Goal: Task Accomplishment & Management: Manage account settings

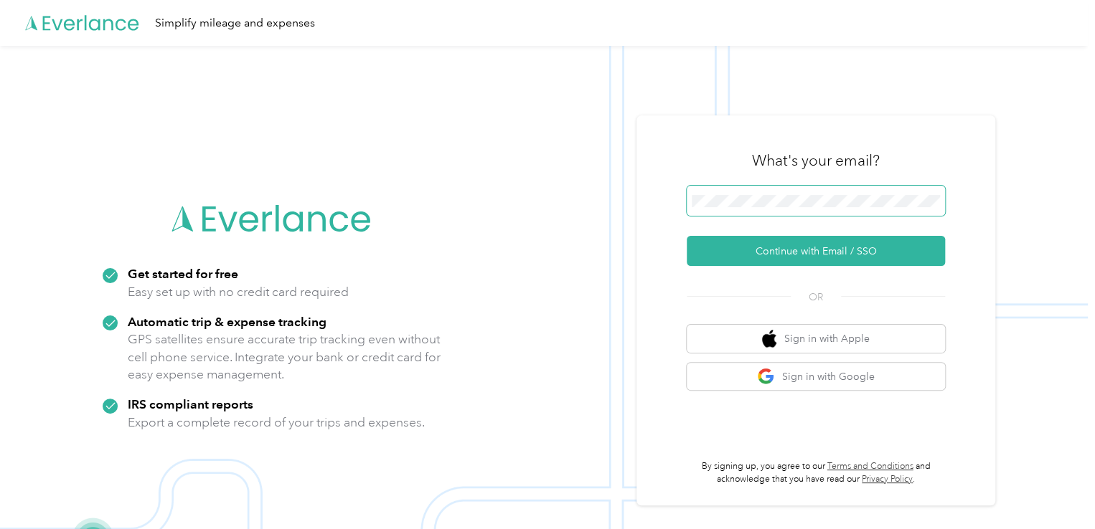
click at [768, 190] on span at bounding box center [815, 201] width 258 height 30
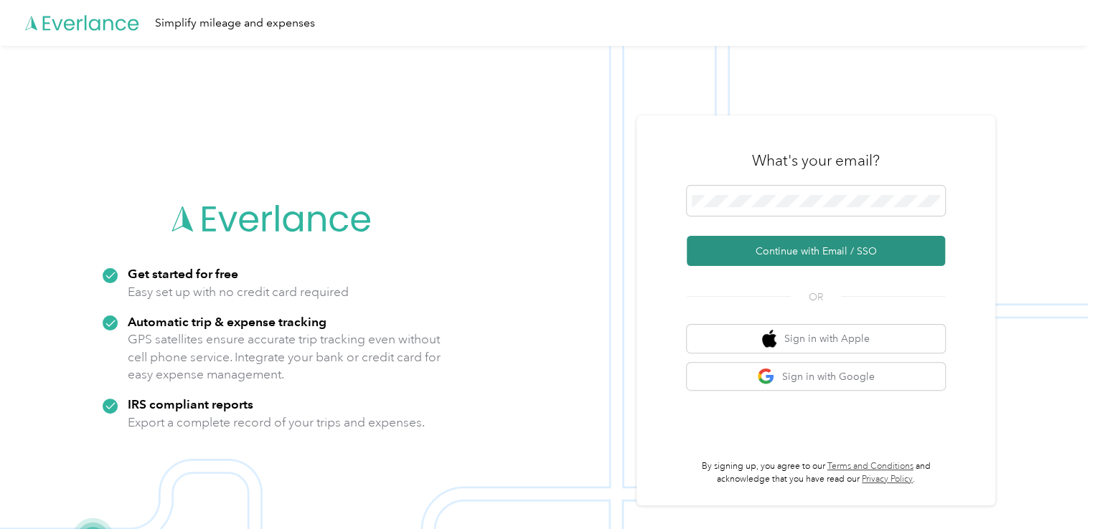
click at [792, 256] on button "Continue with Email / SSO" at bounding box center [815, 251] width 258 height 30
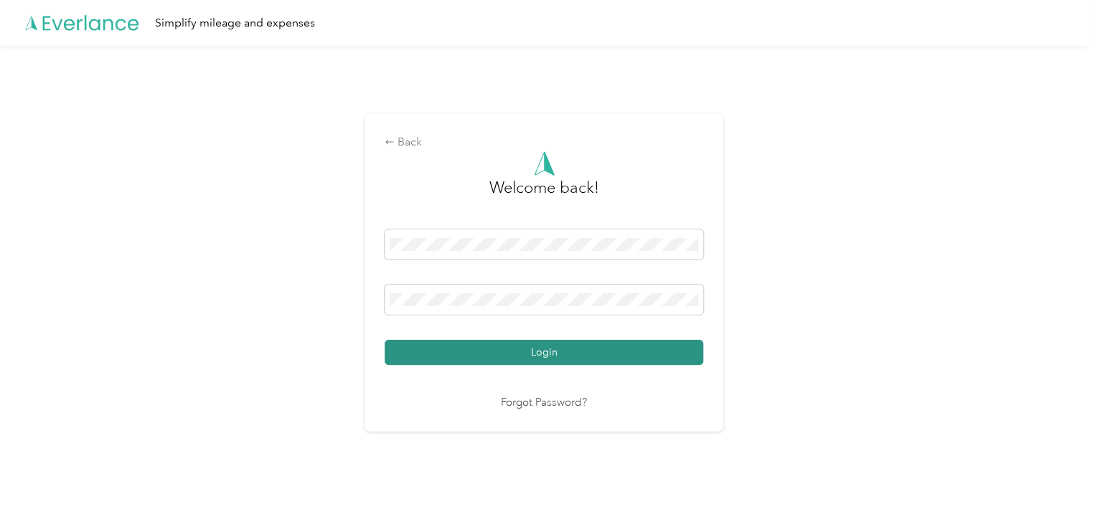
click at [566, 356] on button "Login" at bounding box center [543, 352] width 318 height 25
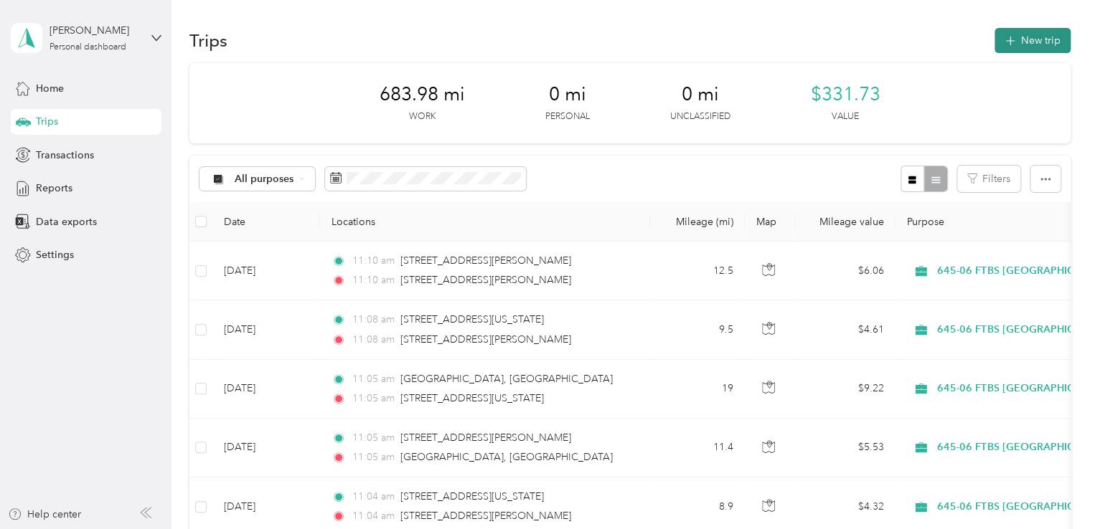
click at [1033, 42] on button "New trip" at bounding box center [1032, 40] width 76 height 25
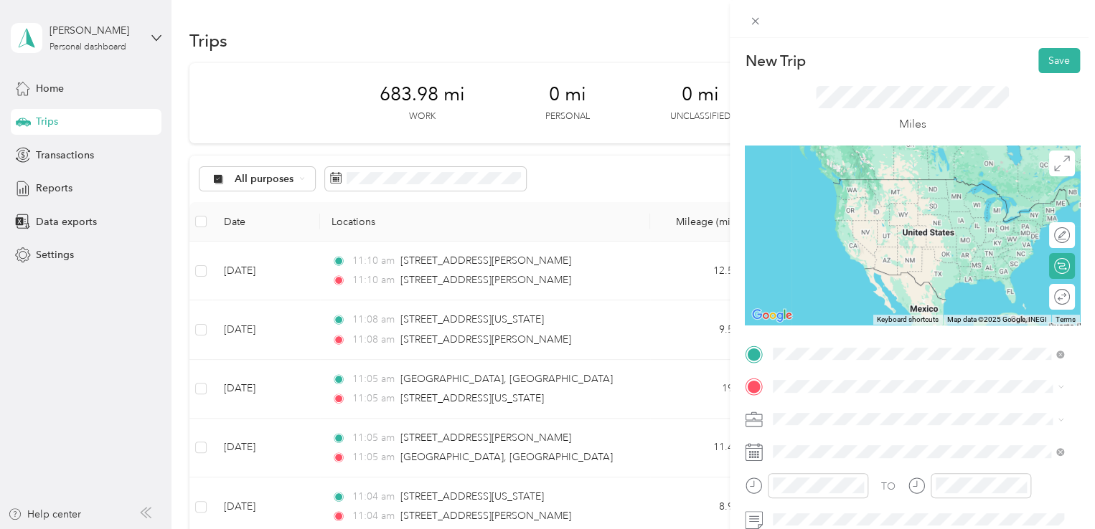
click at [855, 306] on span "1615 Giddings Avenue Southeast Grand Rapids, Michigan 49507, United States" at bounding box center [911, 299] width 223 height 13
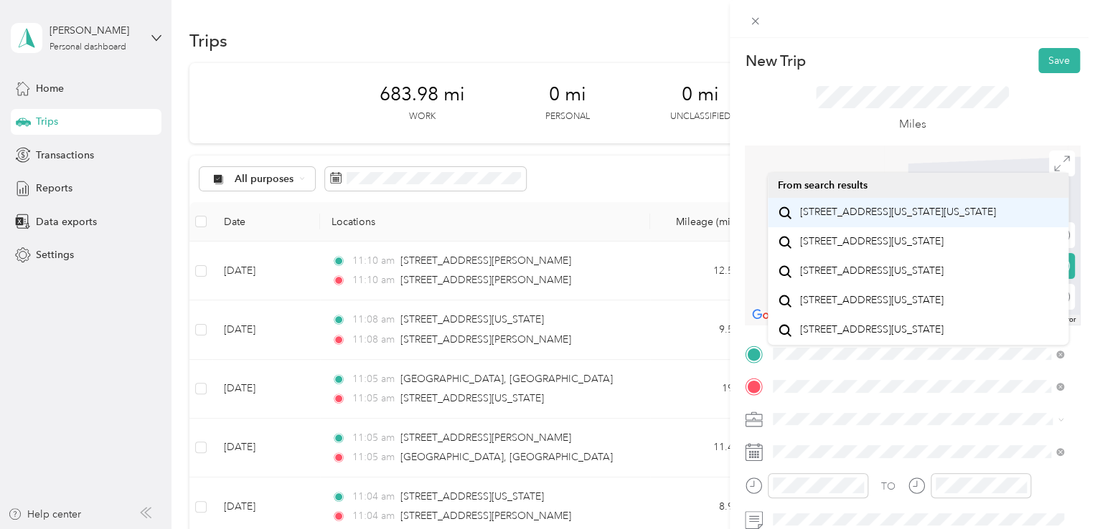
click at [874, 219] on span "2610 Woodlake Road Southwest Wyoming, Michigan 49519, United States" at bounding box center [898, 212] width 196 height 13
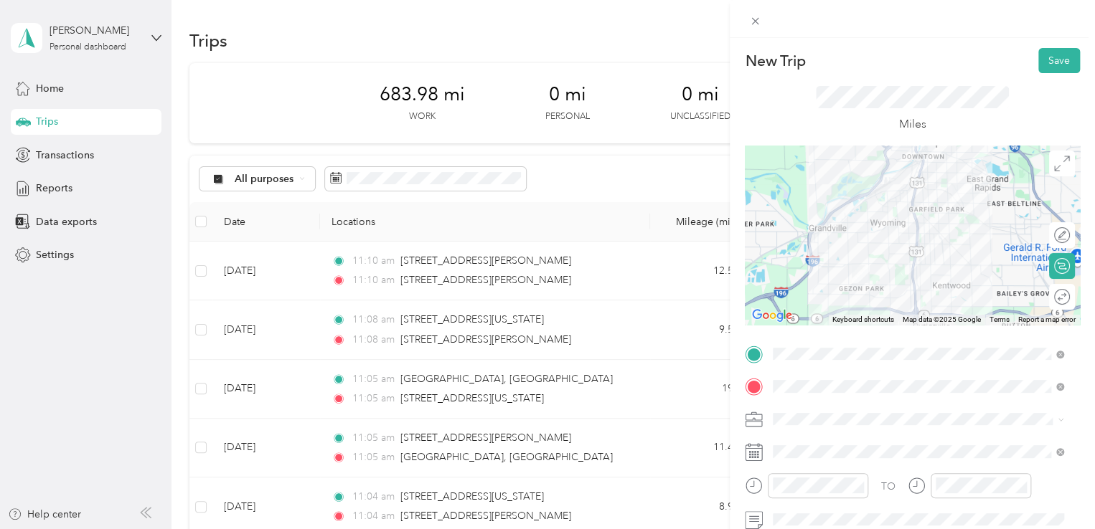
click at [1053, 305] on div "Round trip" at bounding box center [1062, 297] width 26 height 26
click at [1041, 296] on div at bounding box center [1047, 297] width 13 height 13
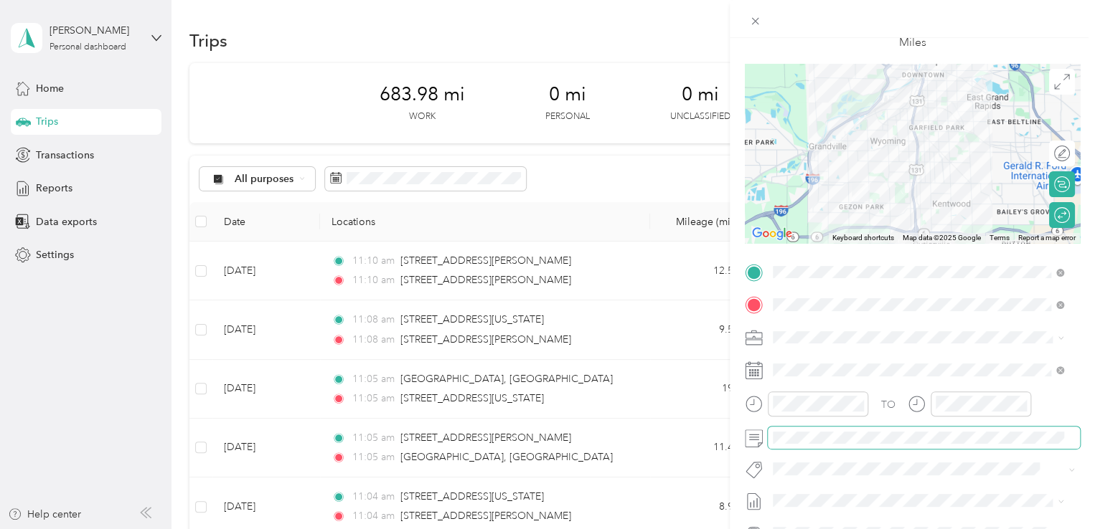
scroll to position [99, 0]
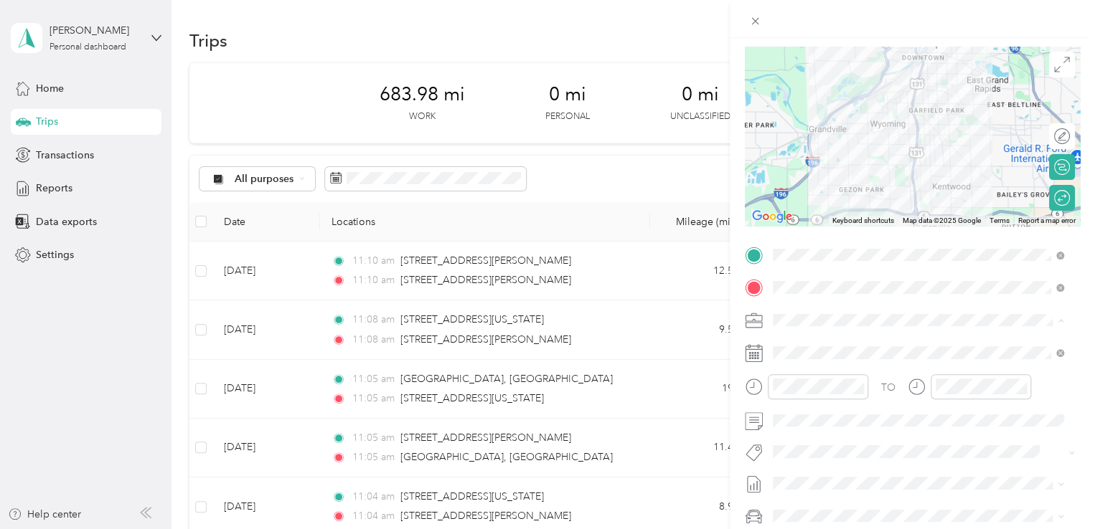
click at [864, 392] on span "645-06 FTBS Grand Rapids" at bounding box center [860, 395] width 164 height 12
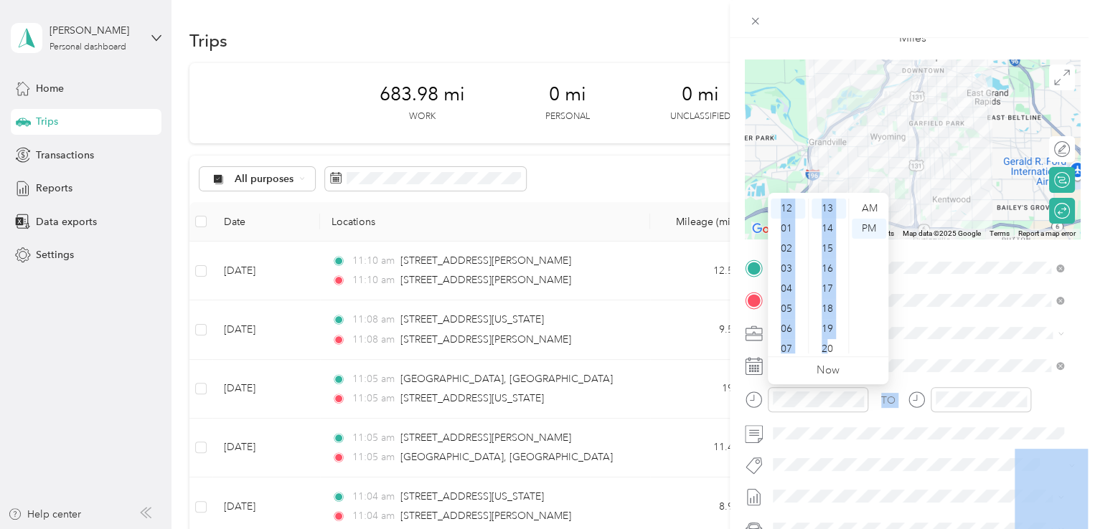
scroll to position [253, 0]
drag, startPoint x: 829, startPoint y: 346, endPoint x: 823, endPoint y: 159, distance: 187.3
click at [823, 159] on body "Dominique Fair Personal dashboard Home Trips Transactions Reports Data exports …" at bounding box center [543, 264] width 1087 height 529
click at [824, 239] on div "14" at bounding box center [828, 237] width 34 height 20
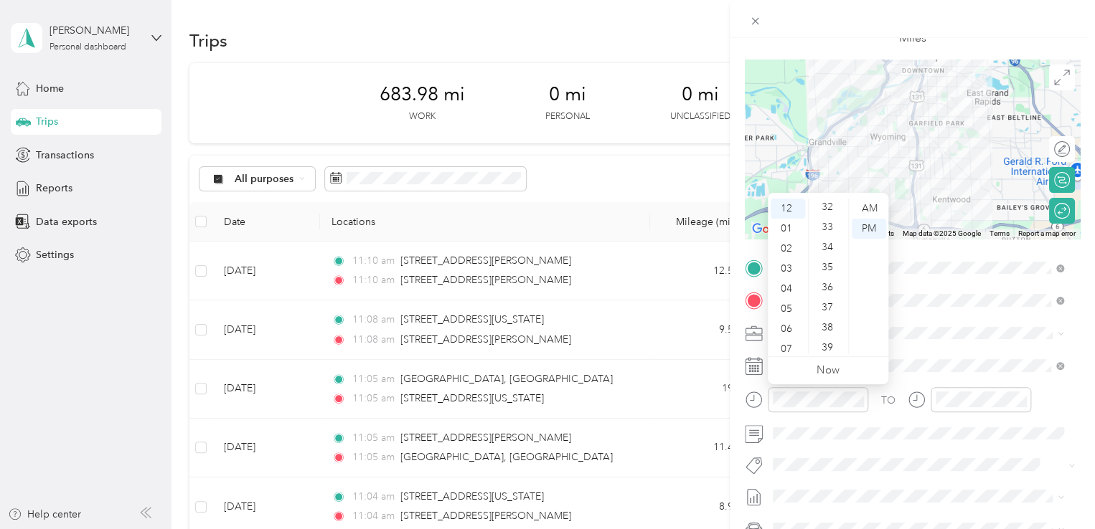
scroll to position [673, 0]
click at [834, 339] on div "40" at bounding box center [828, 339] width 34 height 20
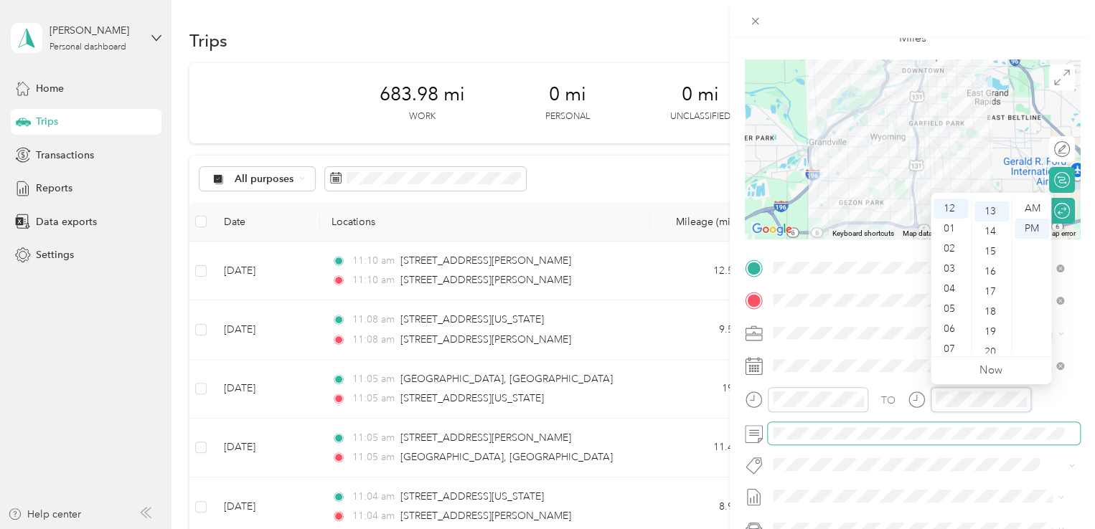
scroll to position [261, 0]
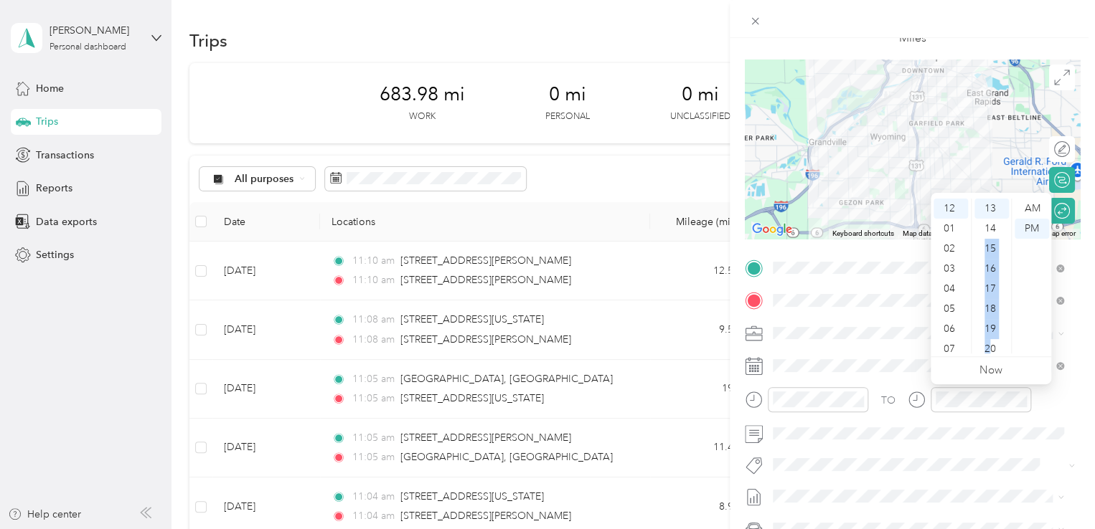
drag, startPoint x: 991, startPoint y: 341, endPoint x: 1003, endPoint y: 230, distance: 111.1
click at [1003, 230] on ul "00 01 02 03 04 05 06 07 08 09 10 11 12 13 14 15 16 17 18 19 20 21 22 23 24 25 2…" at bounding box center [990, 276] width 40 height 155
click at [1011, 351] on ul "AM PM" at bounding box center [1031, 276] width 40 height 155
click at [993, 334] on div "40" at bounding box center [991, 341] width 34 height 20
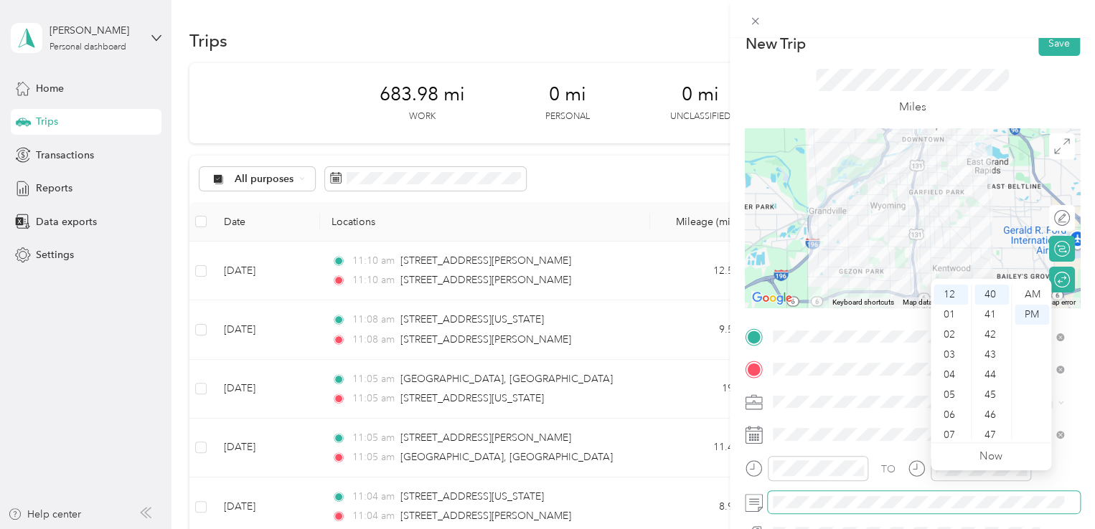
scroll to position [0, 0]
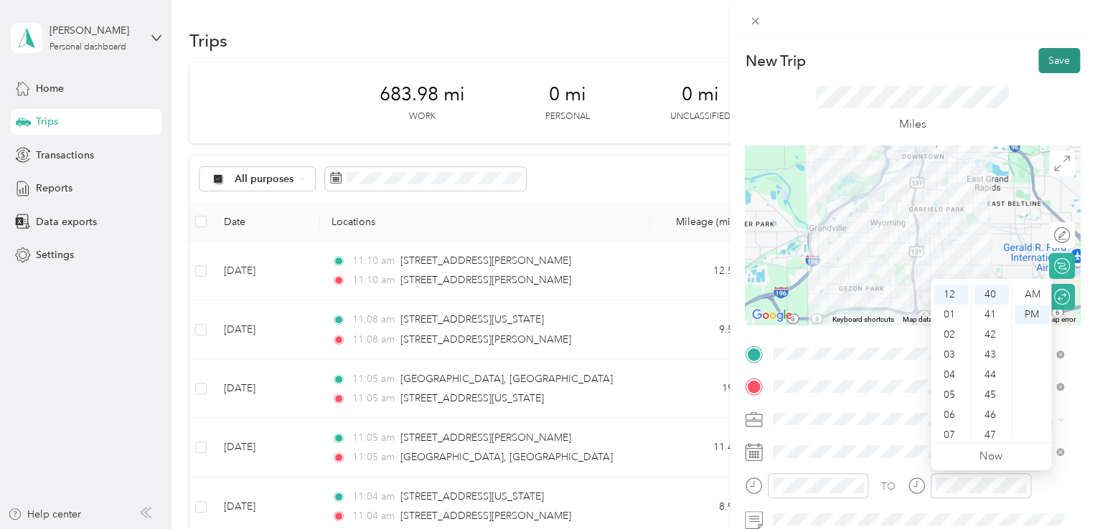
click at [1043, 60] on button "Save" at bounding box center [1059, 60] width 42 height 25
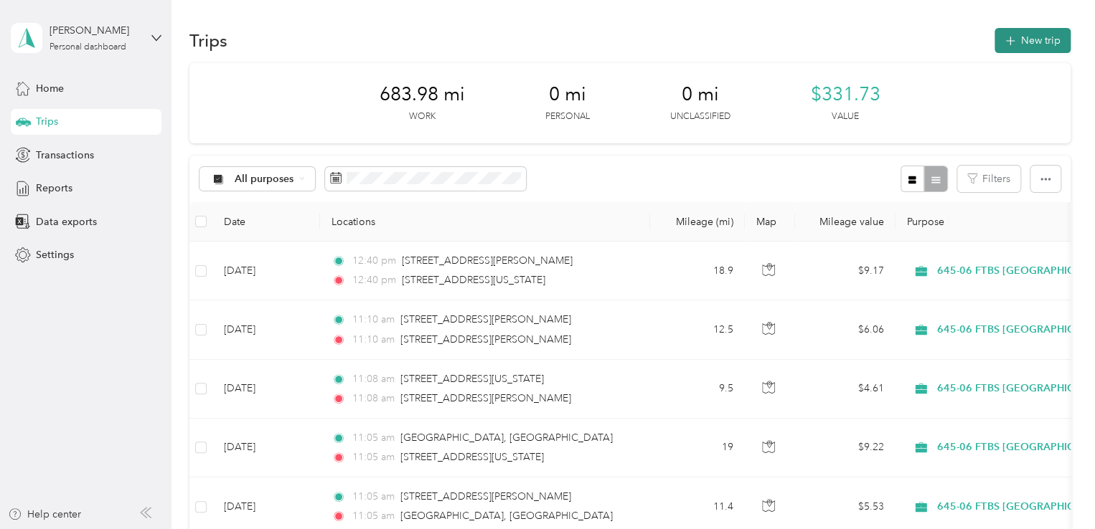
click at [1004, 47] on icon "button" at bounding box center [1009, 41] width 16 height 16
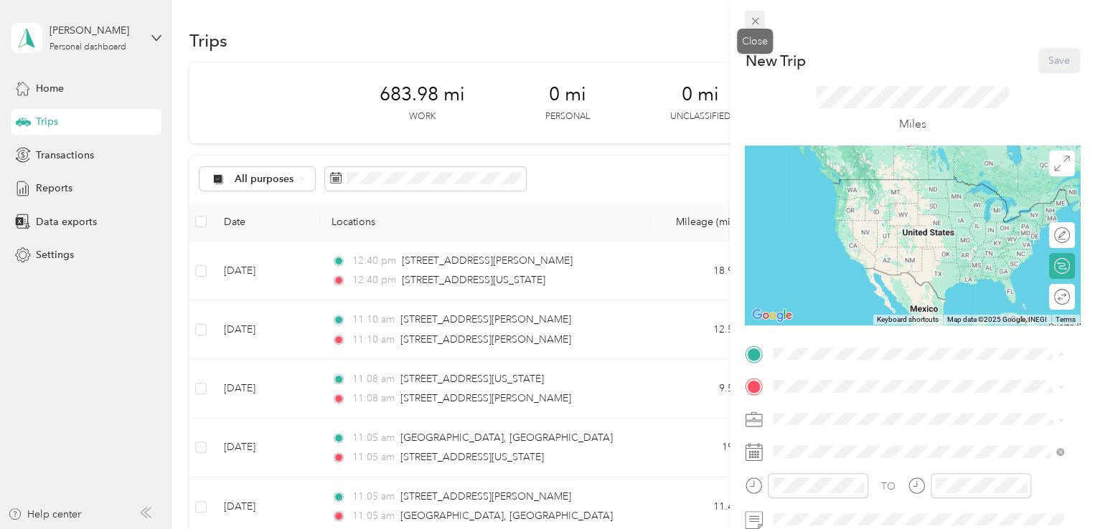
click at [757, 21] on icon at bounding box center [755, 21] width 12 height 12
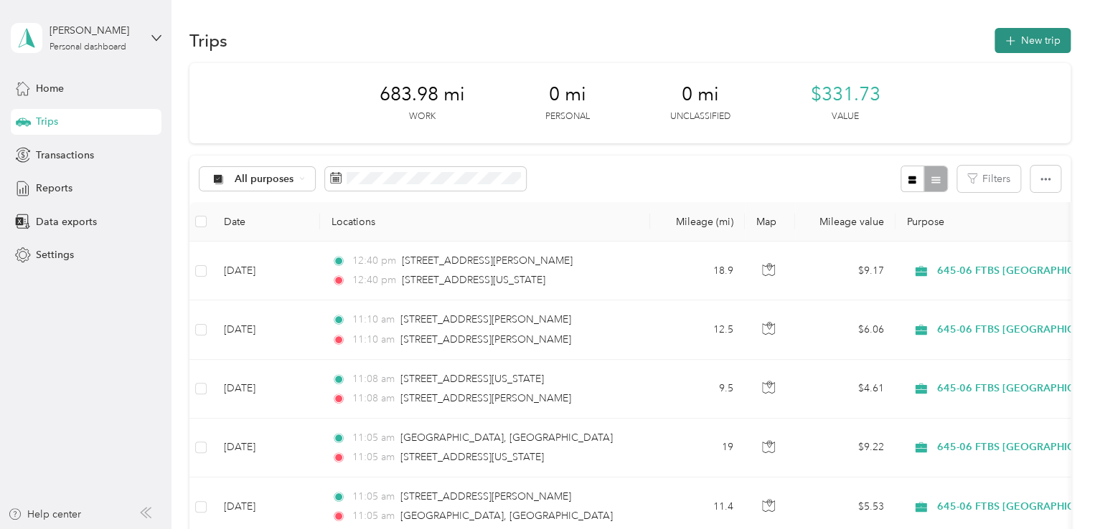
click at [1042, 44] on button "New trip" at bounding box center [1032, 40] width 76 height 25
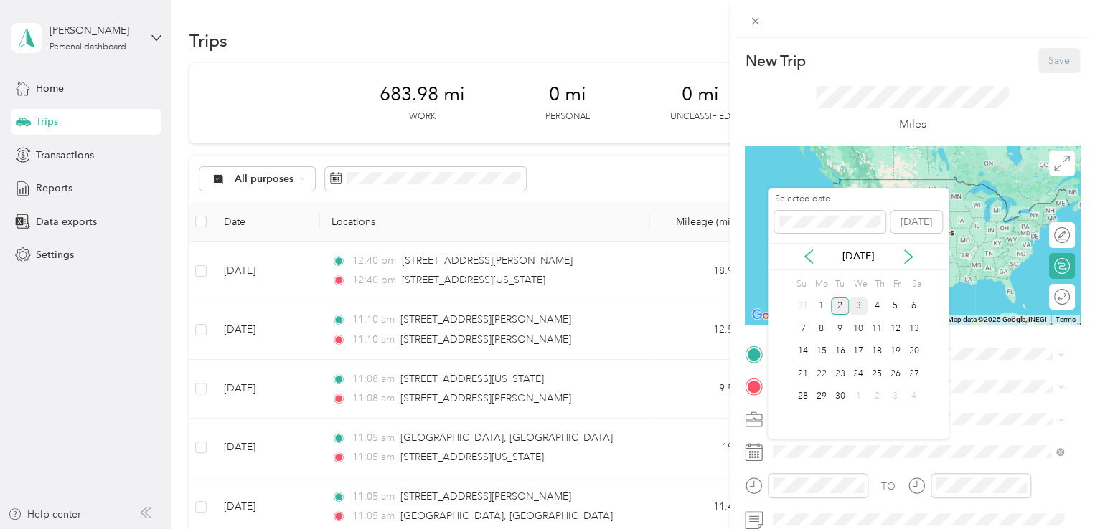
click at [862, 301] on div "3" at bounding box center [858, 307] width 19 height 18
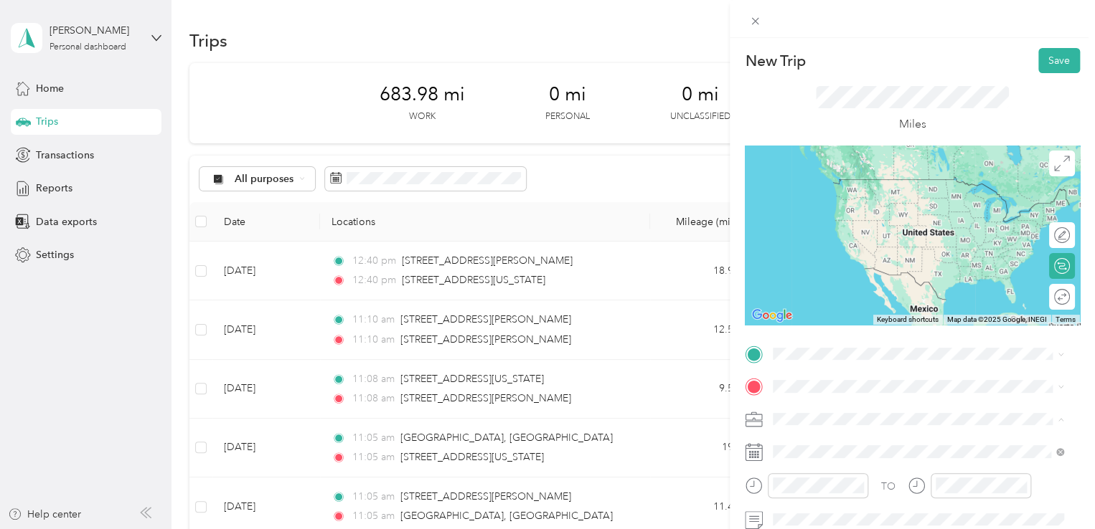
click at [877, 342] on span "645-06 FTBS Grand Rapids" at bounding box center [860, 344] width 164 height 12
click at [869, 186] on span "1615 Giddings Avenue Southeast Grand Rapids, Michigan 49507, United States" at bounding box center [911, 179] width 223 height 13
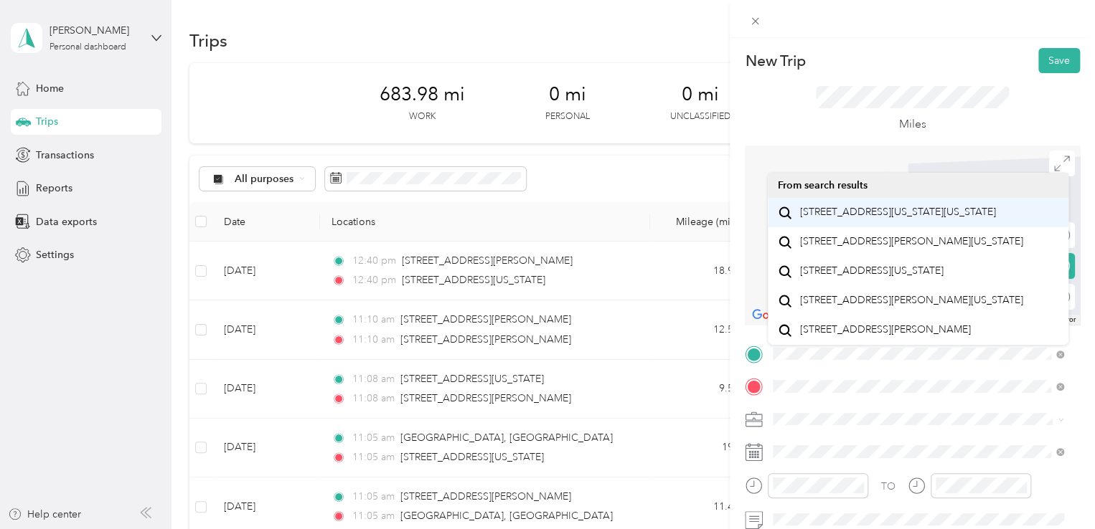
click at [901, 219] on span "2697 Kitchener Street Southwest Wyoming, Michigan 49519, United States" at bounding box center [898, 212] width 196 height 13
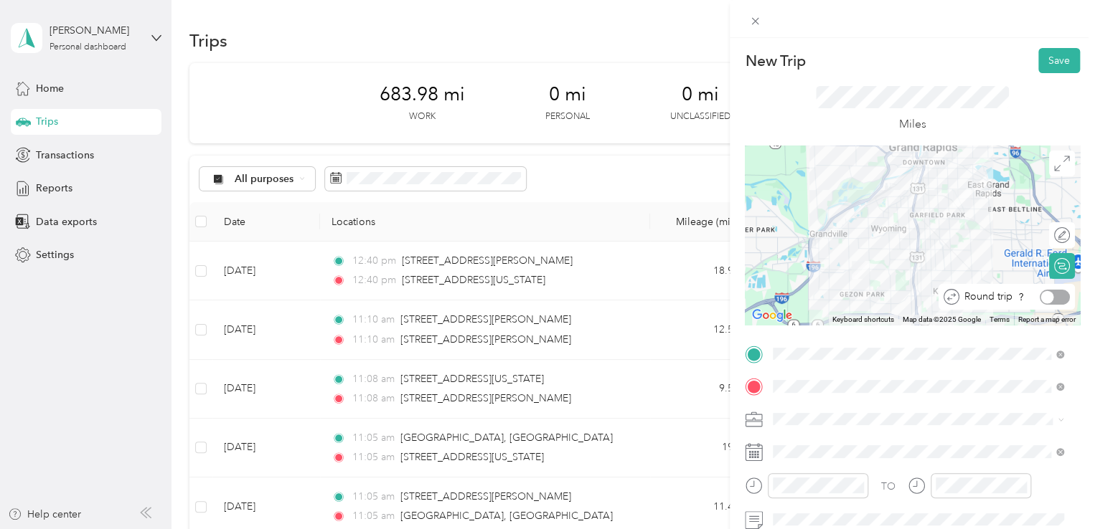
click at [1048, 296] on div at bounding box center [1054, 297] width 30 height 15
click at [1052, 59] on button "Save" at bounding box center [1059, 60] width 42 height 25
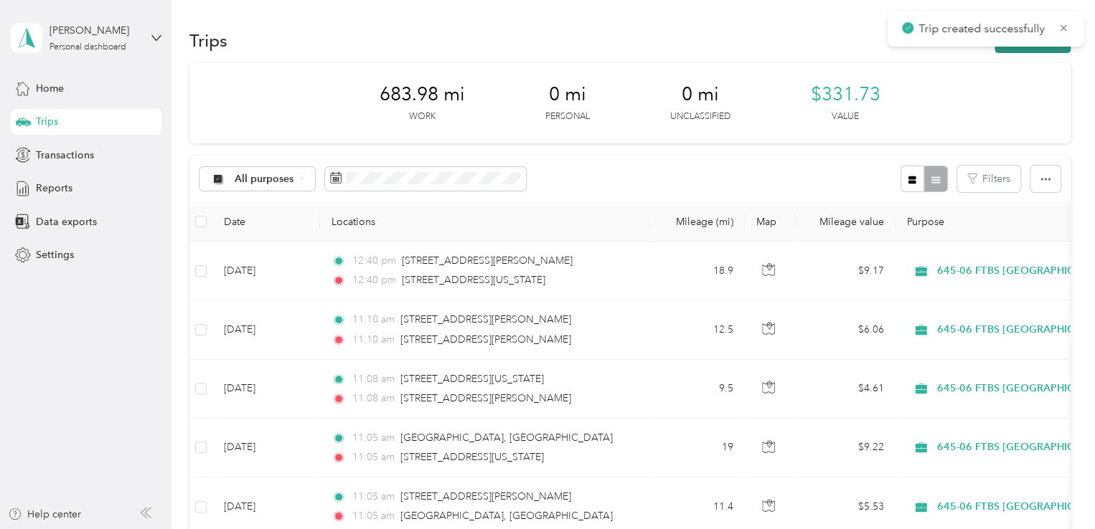
click at [1047, 48] on div "Trips New trip" at bounding box center [629, 40] width 881 height 30
click at [1047, 48] on button "New trip" at bounding box center [1032, 40] width 76 height 25
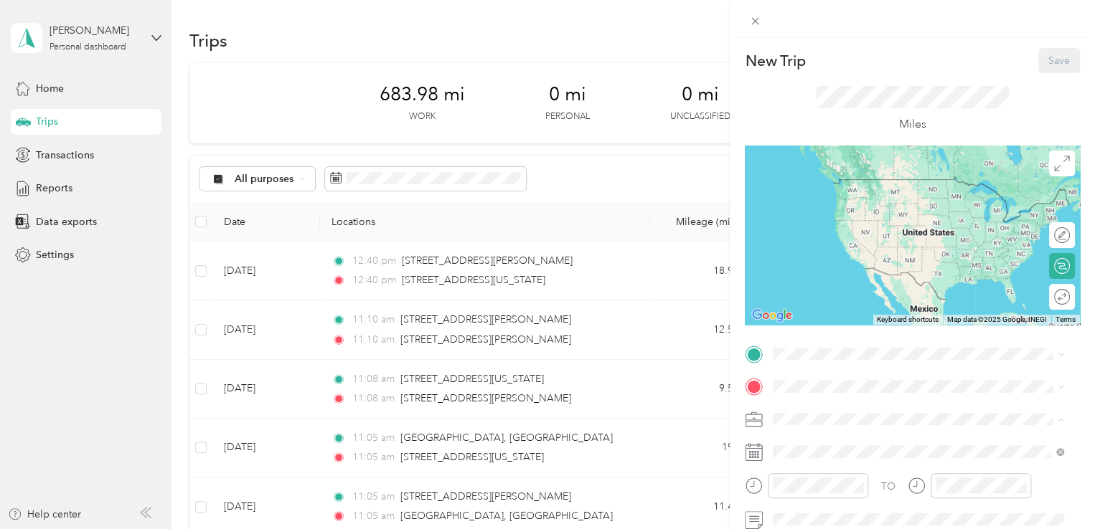
click at [869, 348] on span "645-06 FTBS Grand Rapids" at bounding box center [860, 344] width 164 height 12
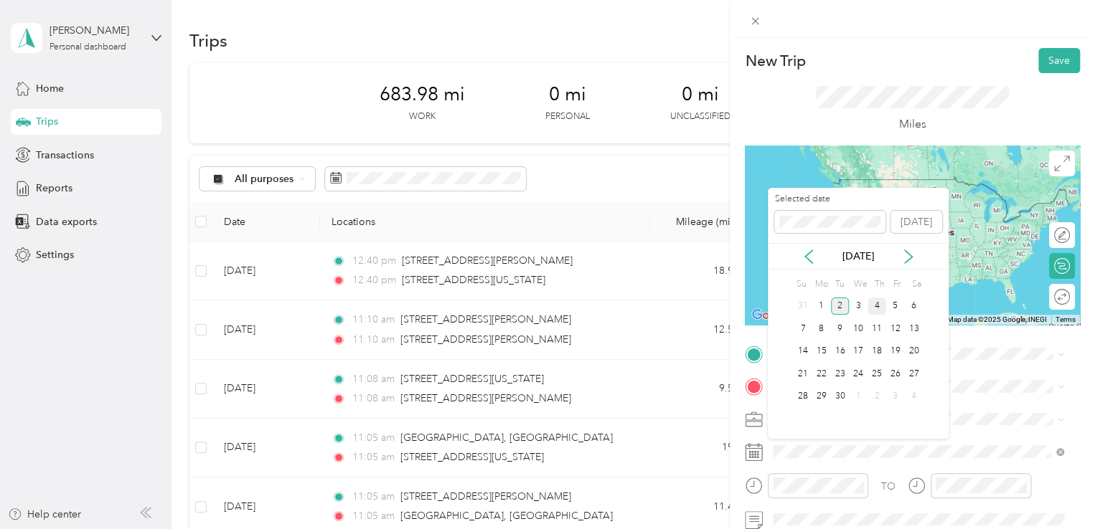
click at [881, 301] on div "4" at bounding box center [876, 307] width 19 height 18
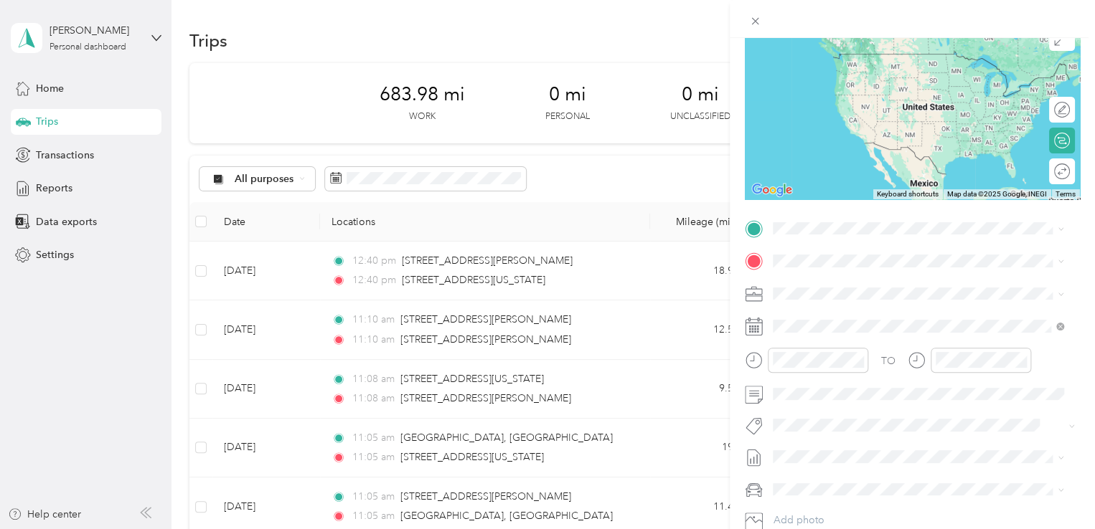
scroll to position [126, 0]
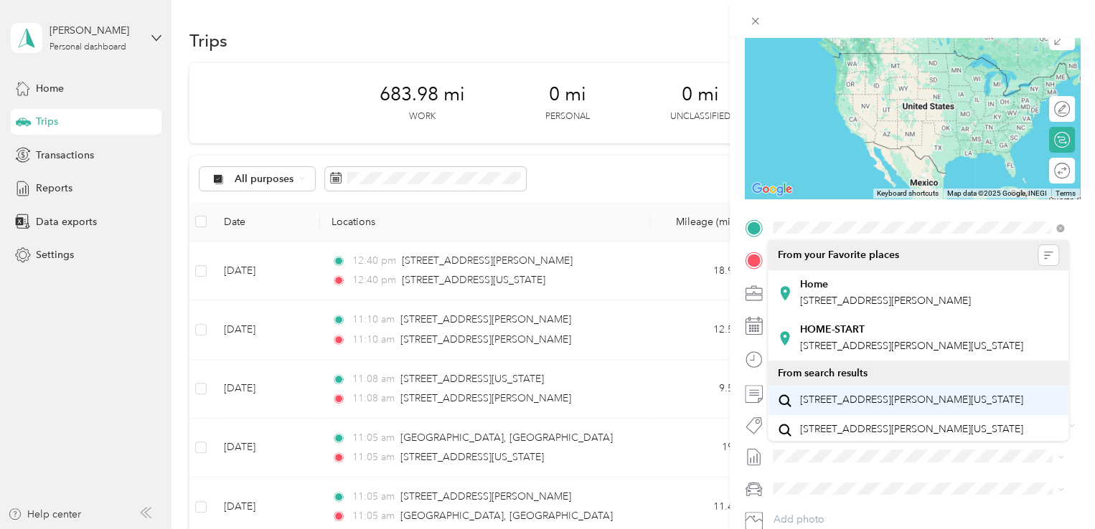
click at [833, 407] on span "1615 Giddings Avenue Southeast Grand Rapids, Michigan 49507, United States" at bounding box center [911, 400] width 223 height 13
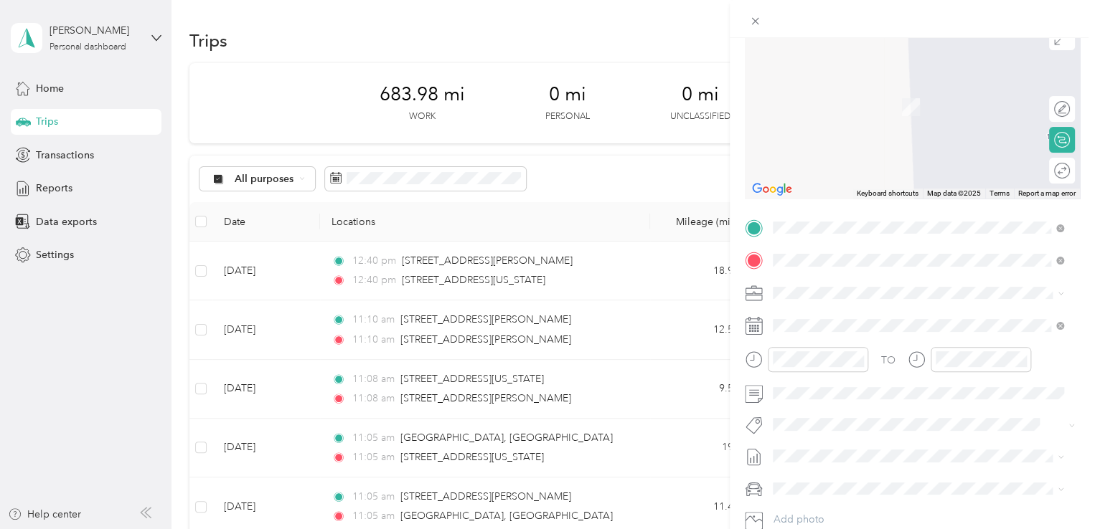
click at [841, 316] on span "Spruce Hollow Drive Northeast Grand Rapids, Michigan 49525, United States" at bounding box center [929, 318] width 259 height 25
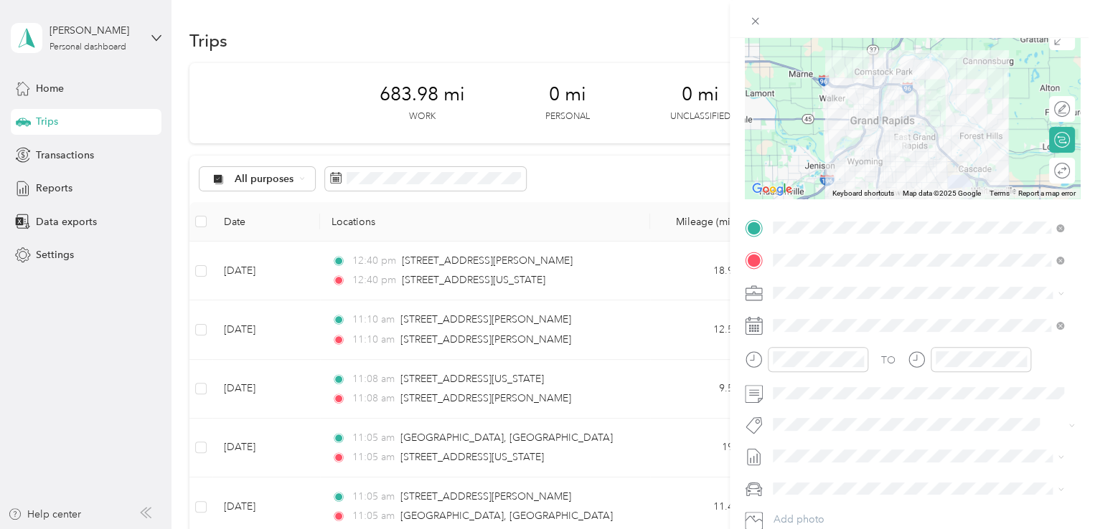
click at [1069, 171] on div "Round trip" at bounding box center [1069, 171] width 0 height 15
click at [1047, 171] on div at bounding box center [1054, 171] width 30 height 15
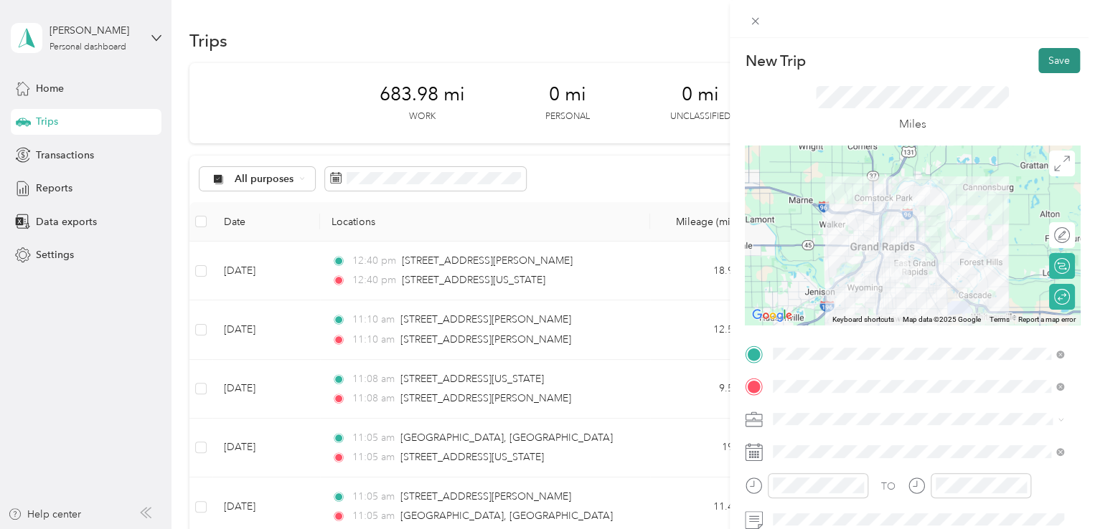
click at [1045, 56] on button "Save" at bounding box center [1059, 60] width 42 height 25
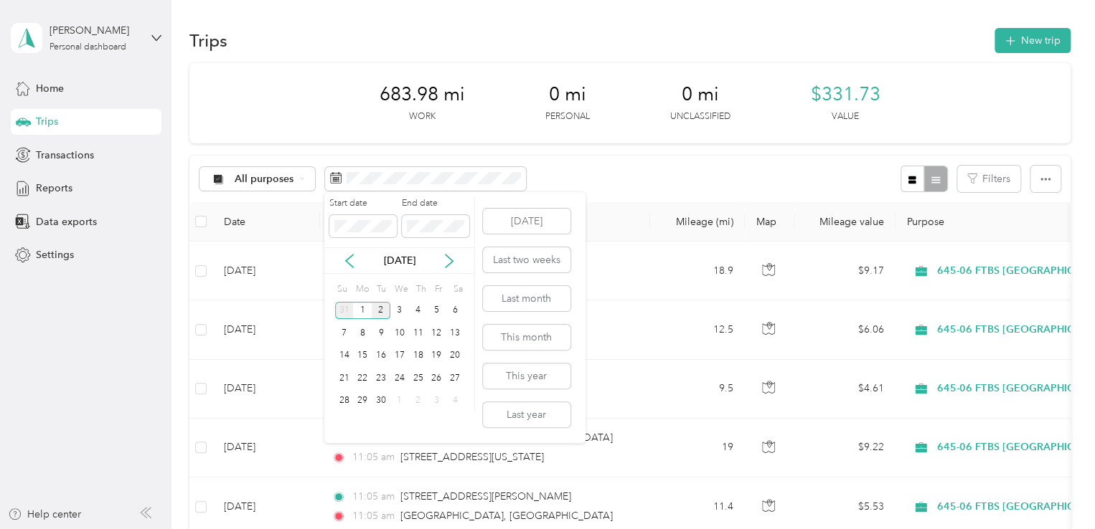
click at [344, 306] on div "31" at bounding box center [344, 311] width 19 height 18
click at [343, 308] on div "31" at bounding box center [344, 311] width 19 height 18
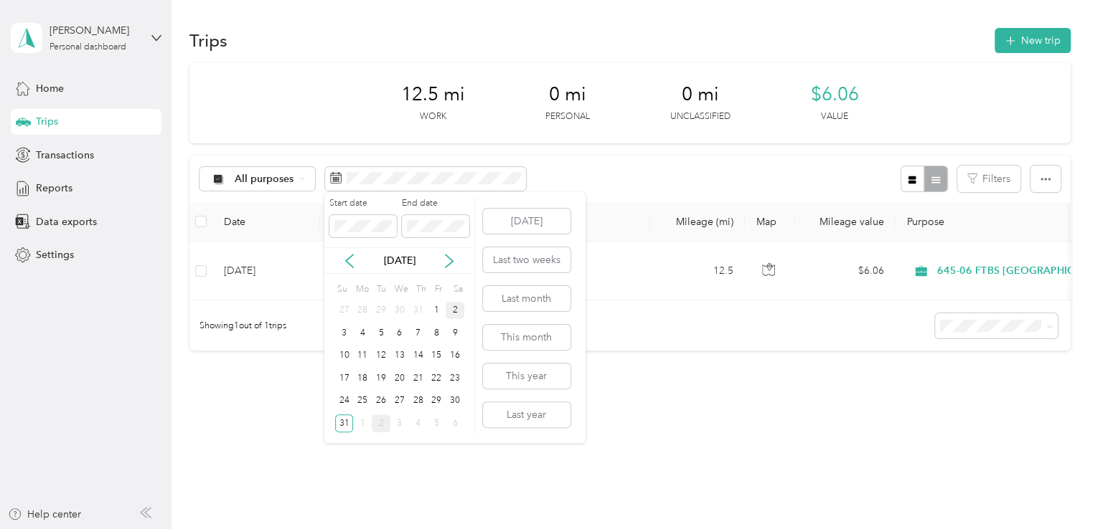
click at [450, 312] on div "2" at bounding box center [454, 311] width 19 height 18
click at [481, 134] on div "12.5 mi Work 0 mi Personal 0 mi Unclassified $6.06 Value" at bounding box center [629, 103] width 881 height 80
